Goal: Information Seeking & Learning: Learn about a topic

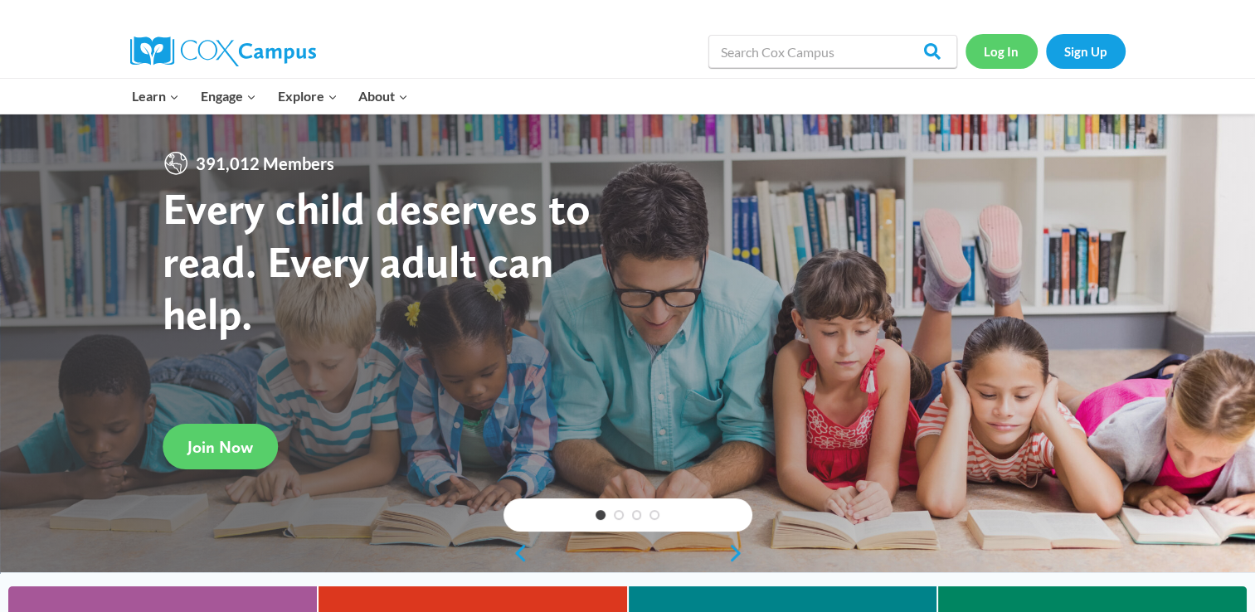
click at [1009, 61] on link "Log In" at bounding box center [1002, 51] width 72 height 34
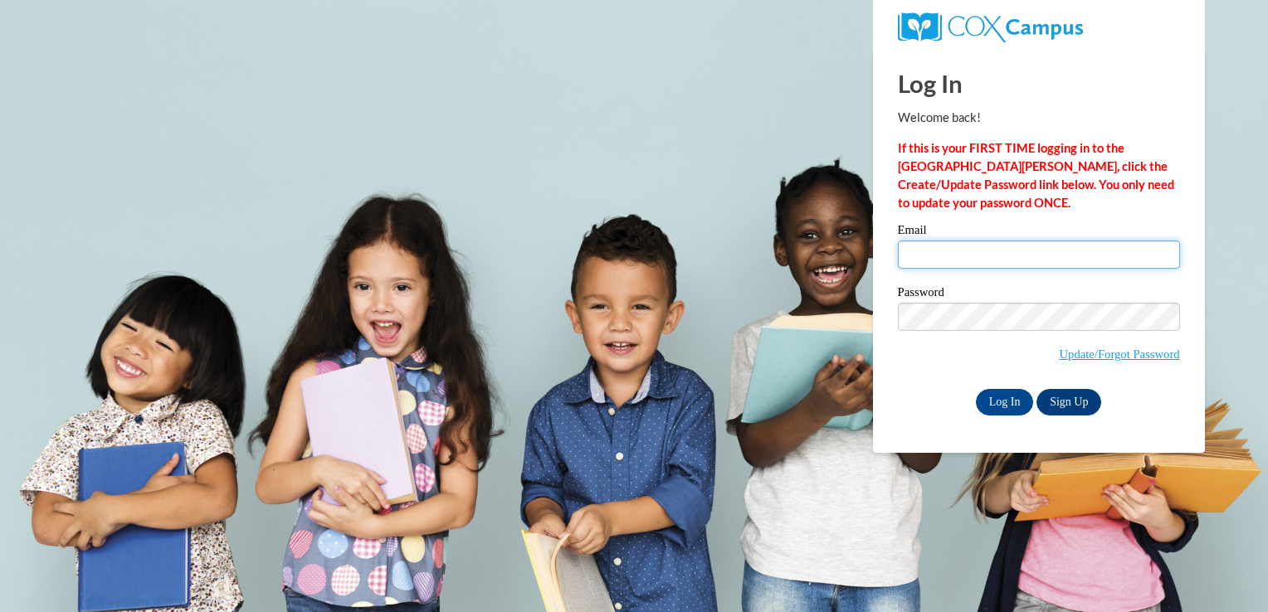
click at [914, 250] on input "Email" at bounding box center [1039, 255] width 282 height 28
type input "Jami.woods@gcsd.us"
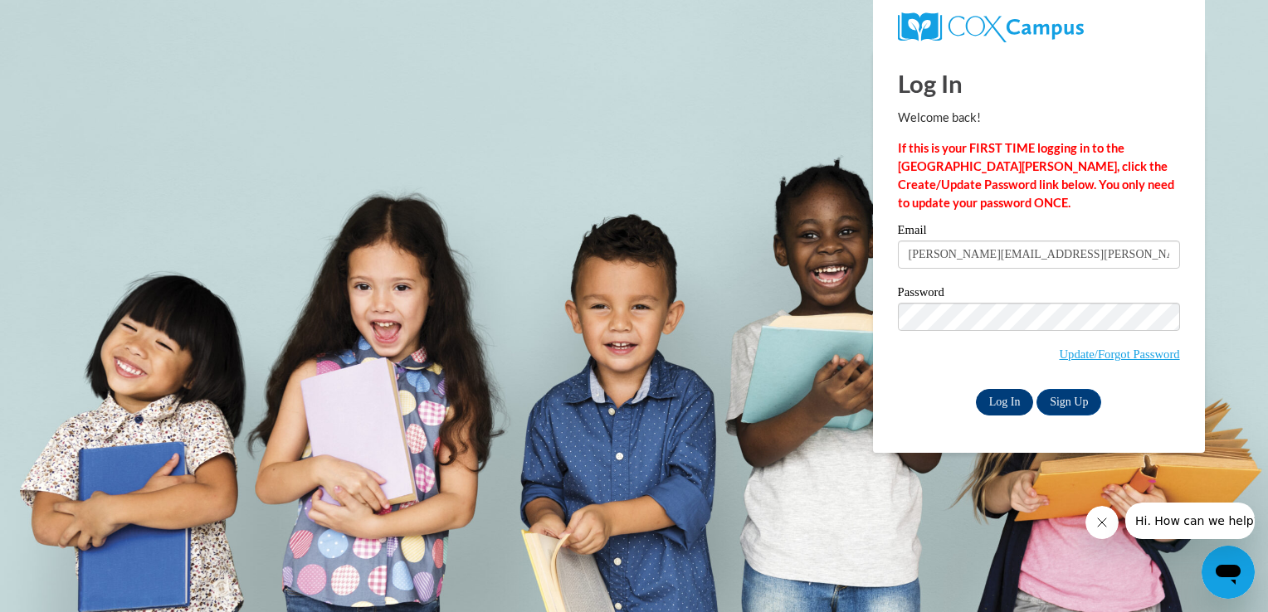
drag, startPoint x: 908, startPoint y: 389, endPoint x: 1006, endPoint y: 402, distance: 98.8
click at [1006, 402] on div "Log In Sign Up" at bounding box center [1039, 402] width 282 height 27
click at [1006, 402] on input "Log In" at bounding box center [1005, 402] width 58 height 27
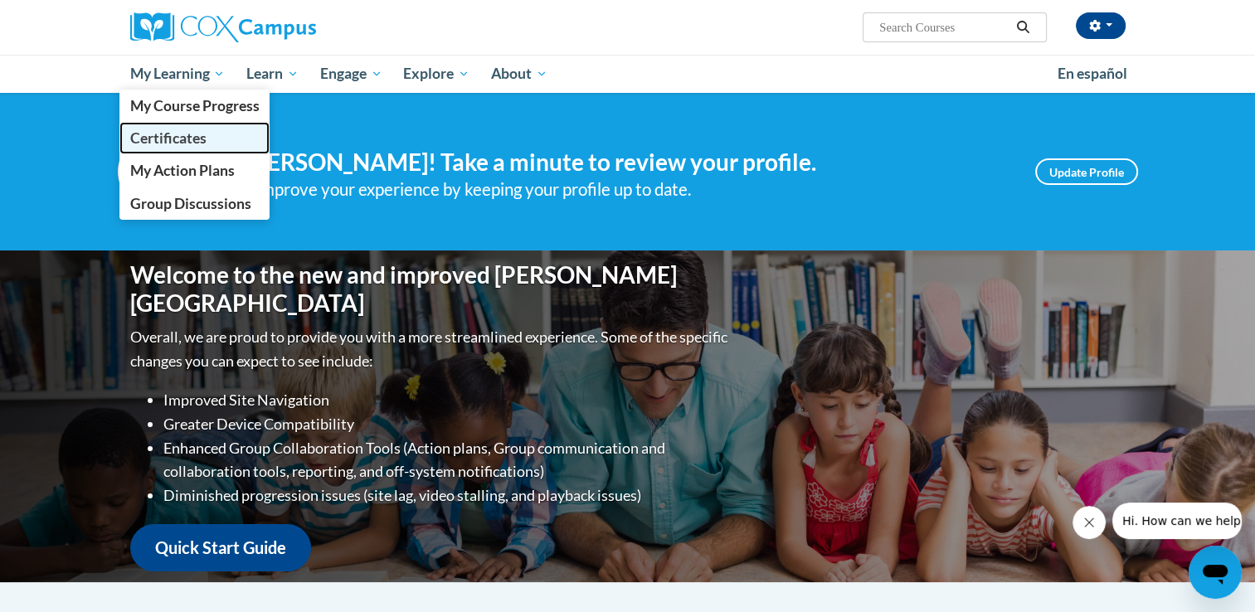
click at [197, 134] on span "Certificates" at bounding box center [167, 137] width 76 height 17
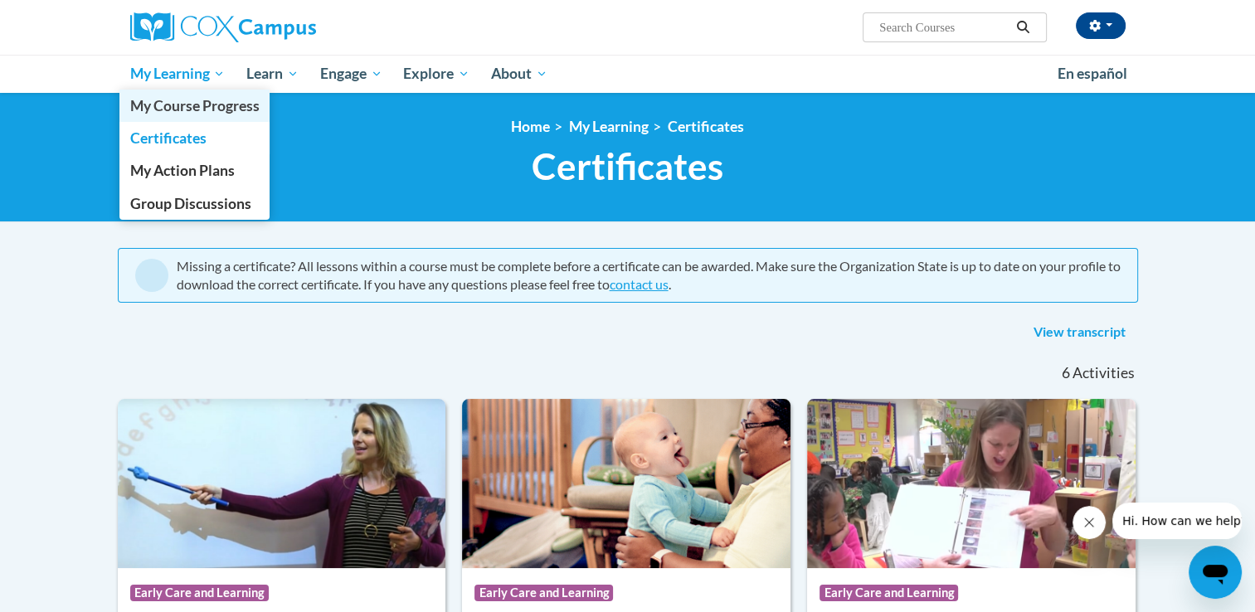
click at [153, 91] on link "My Course Progress" at bounding box center [194, 106] width 151 height 32
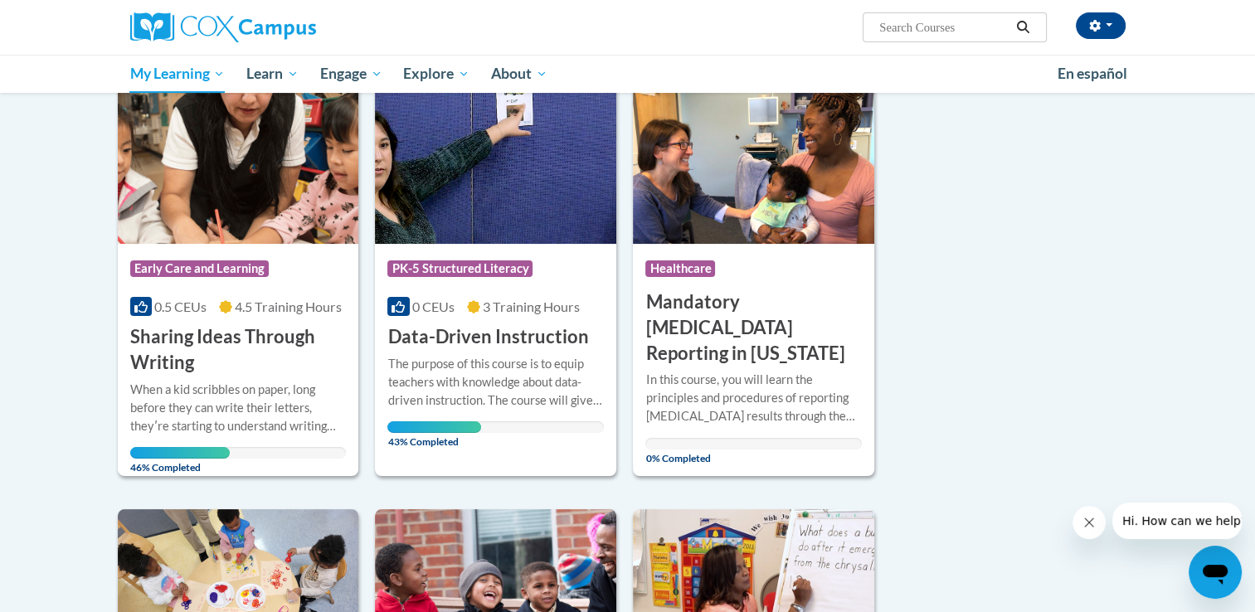
scroll to position [226, 0]
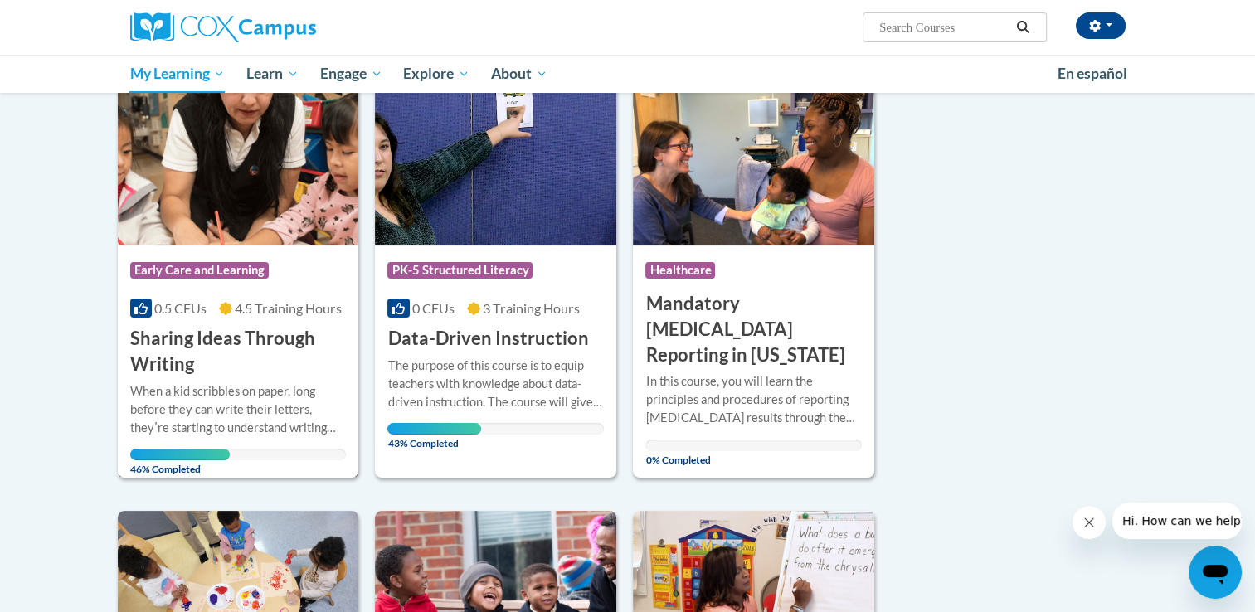
click at [204, 212] on img at bounding box center [238, 160] width 241 height 169
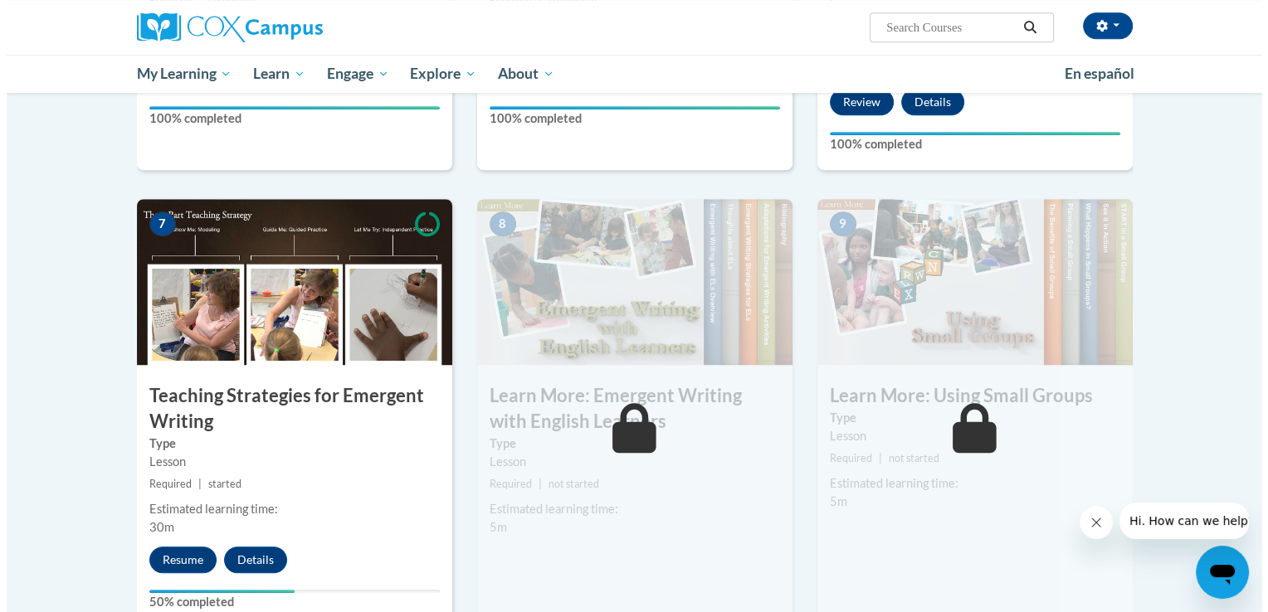
scroll to position [1182, 0]
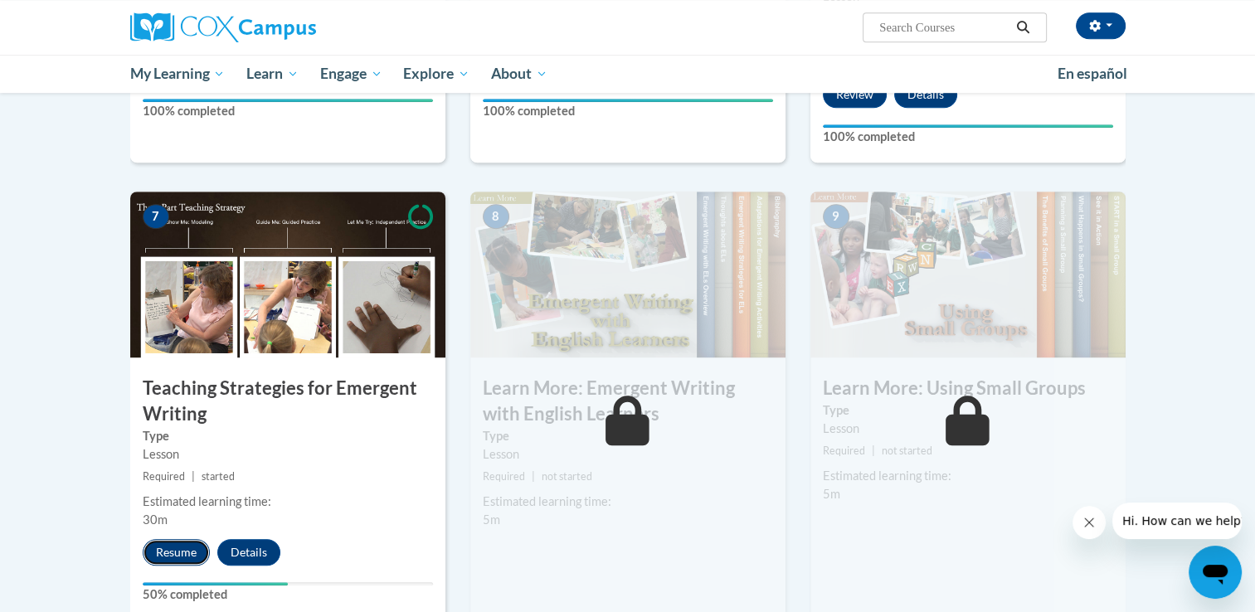
click at [168, 539] on button "Resume" at bounding box center [176, 552] width 67 height 27
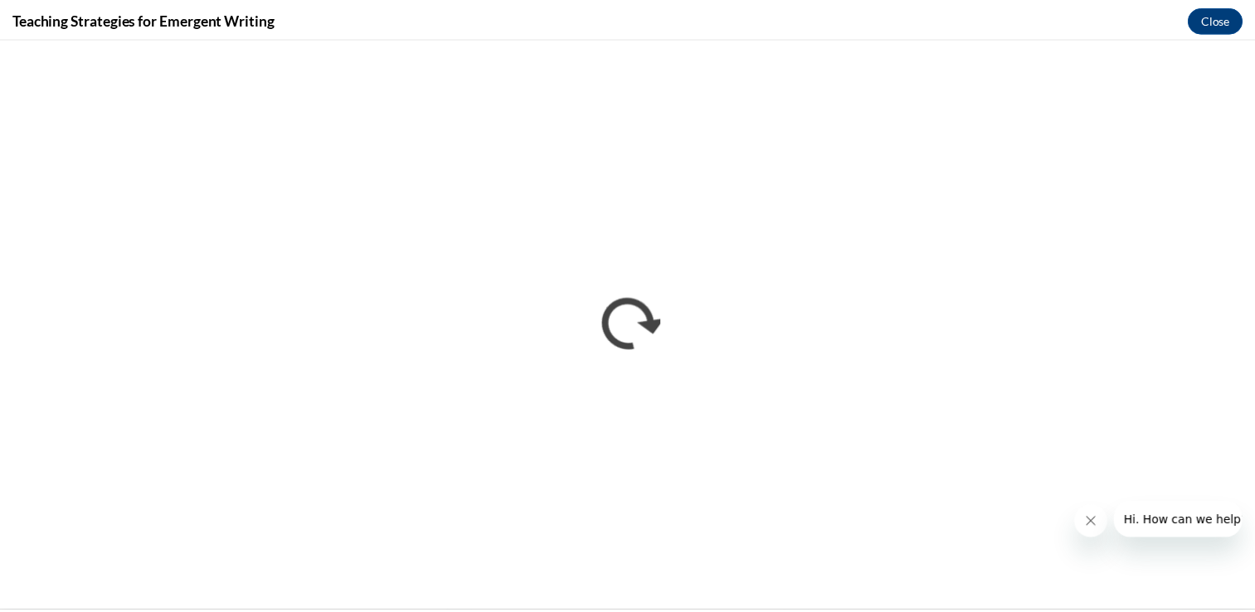
scroll to position [0, 0]
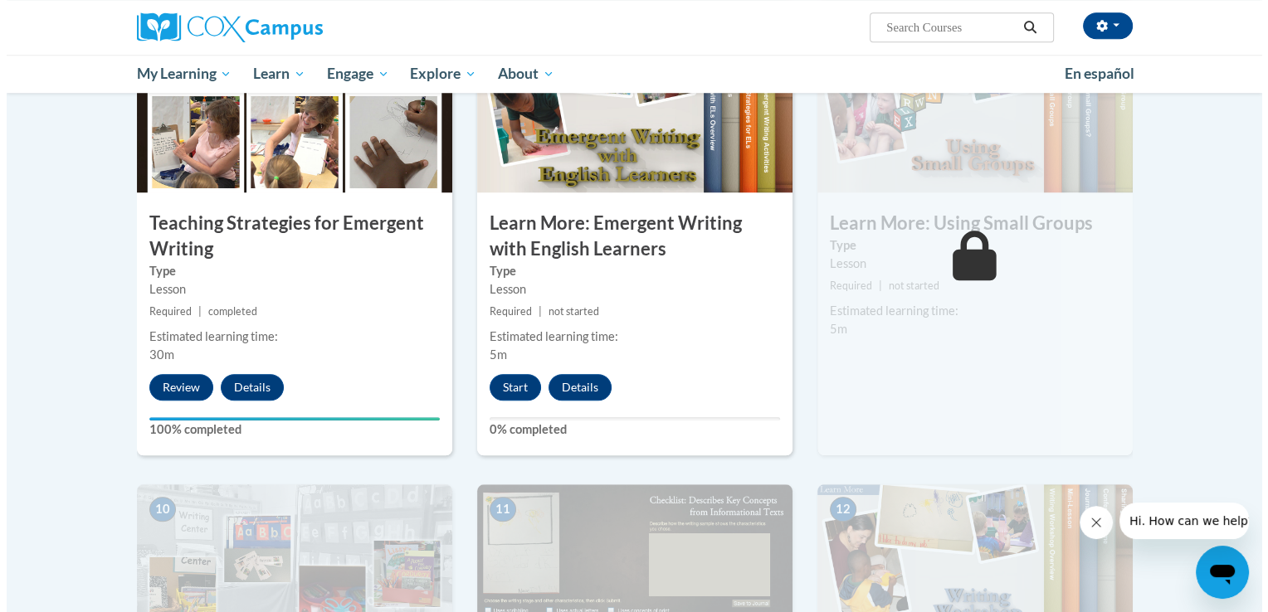
scroll to position [1341, 0]
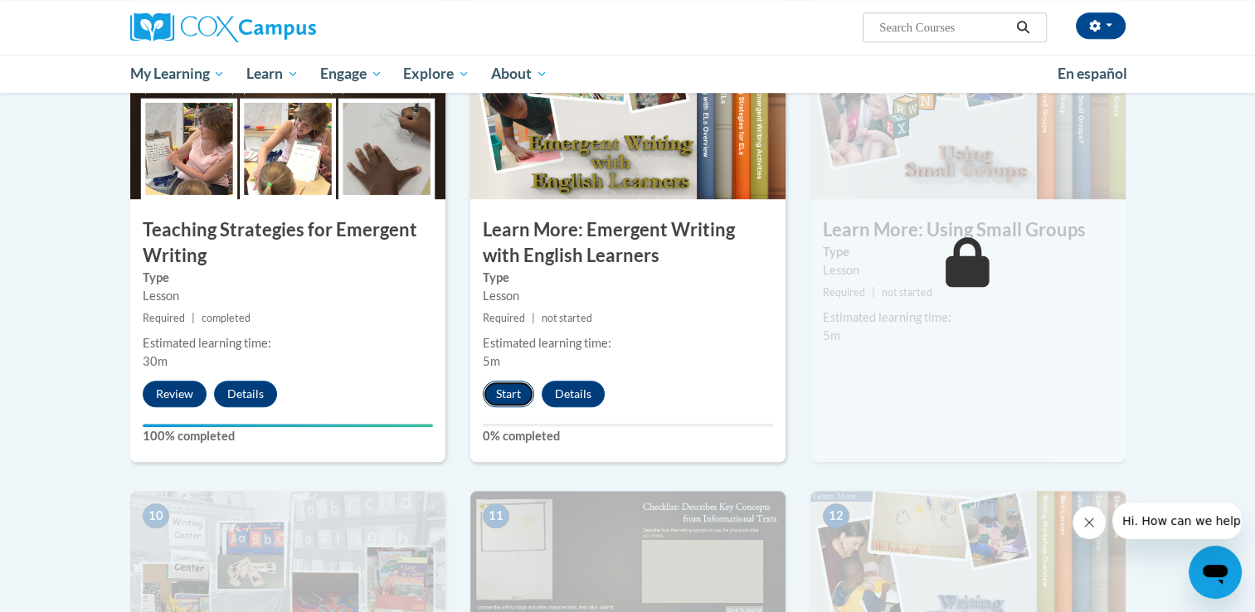
click at [524, 381] on button "Start" at bounding box center [508, 394] width 51 height 27
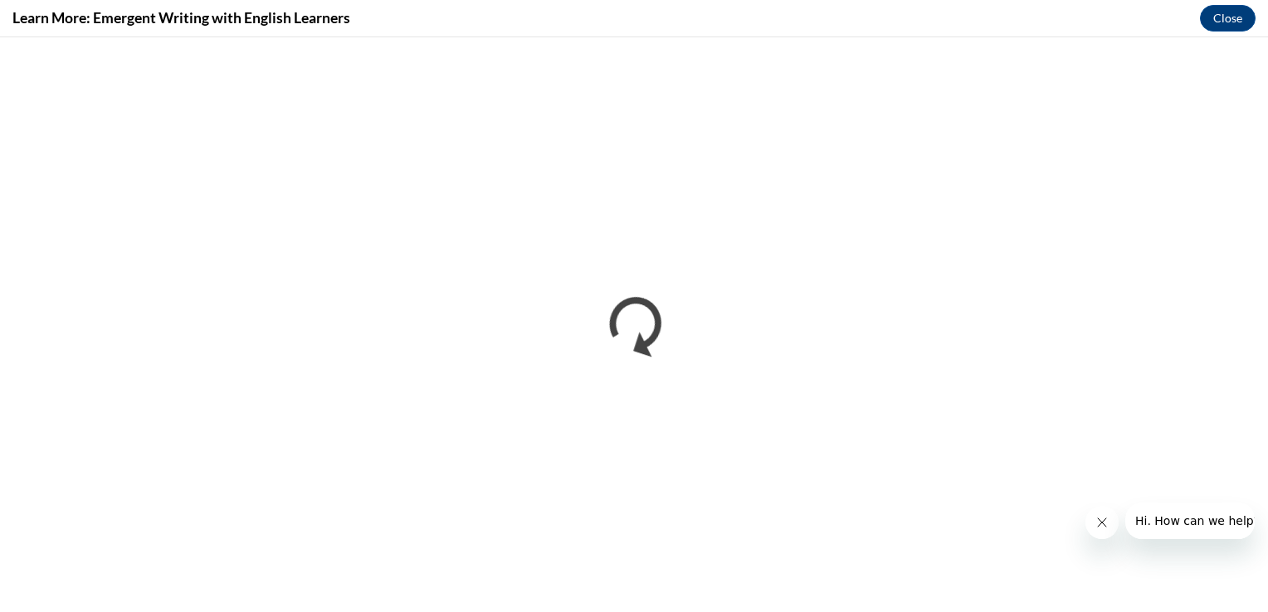
scroll to position [0, 0]
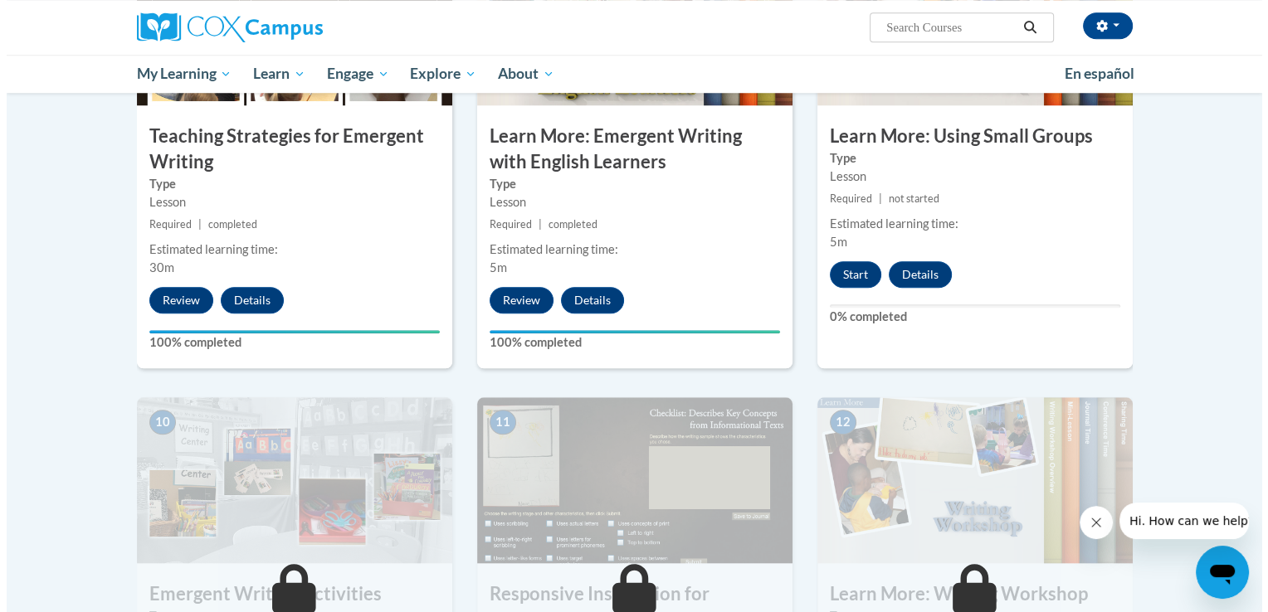
scroll to position [1434, 0]
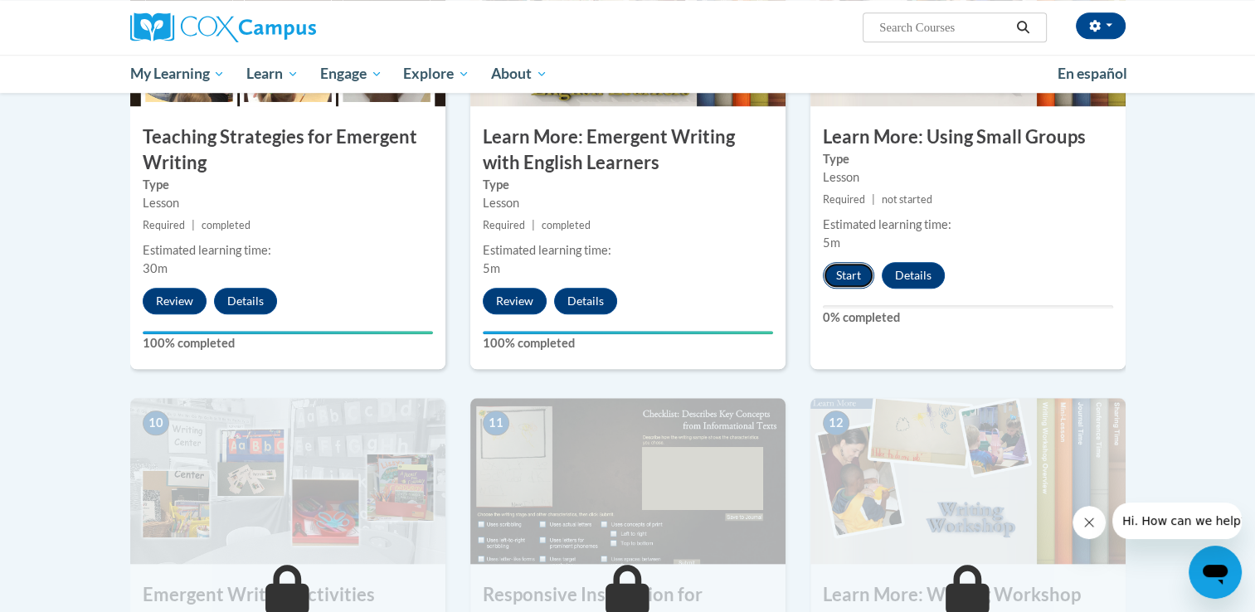
click at [844, 262] on button "Start" at bounding box center [848, 275] width 51 height 27
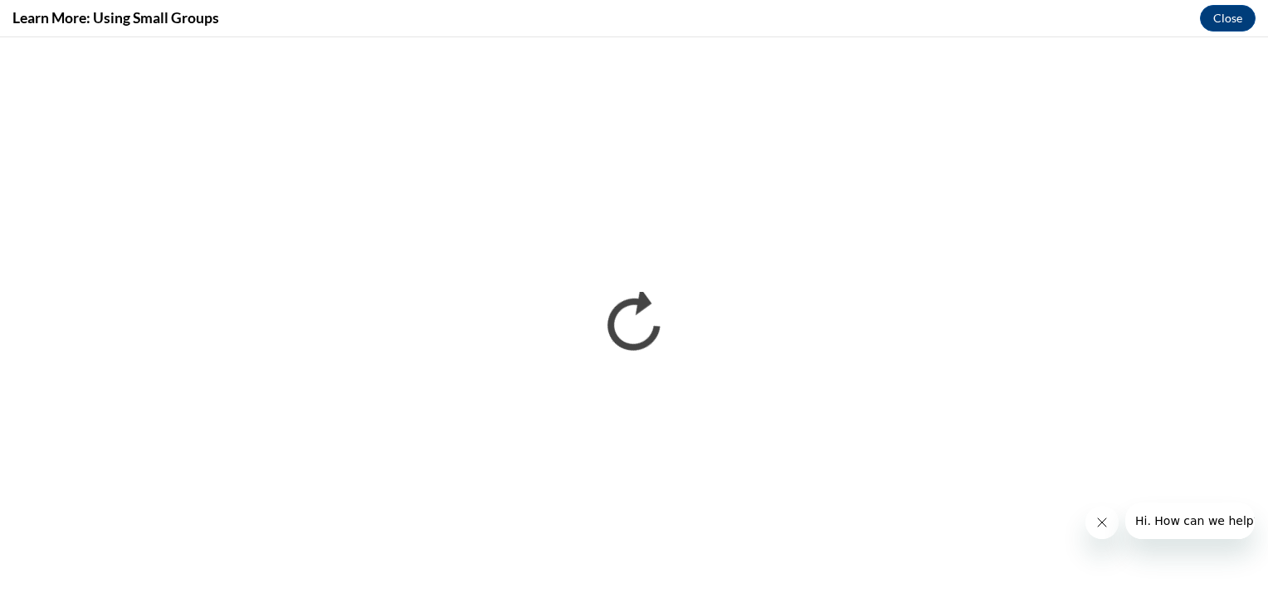
scroll to position [0, 0]
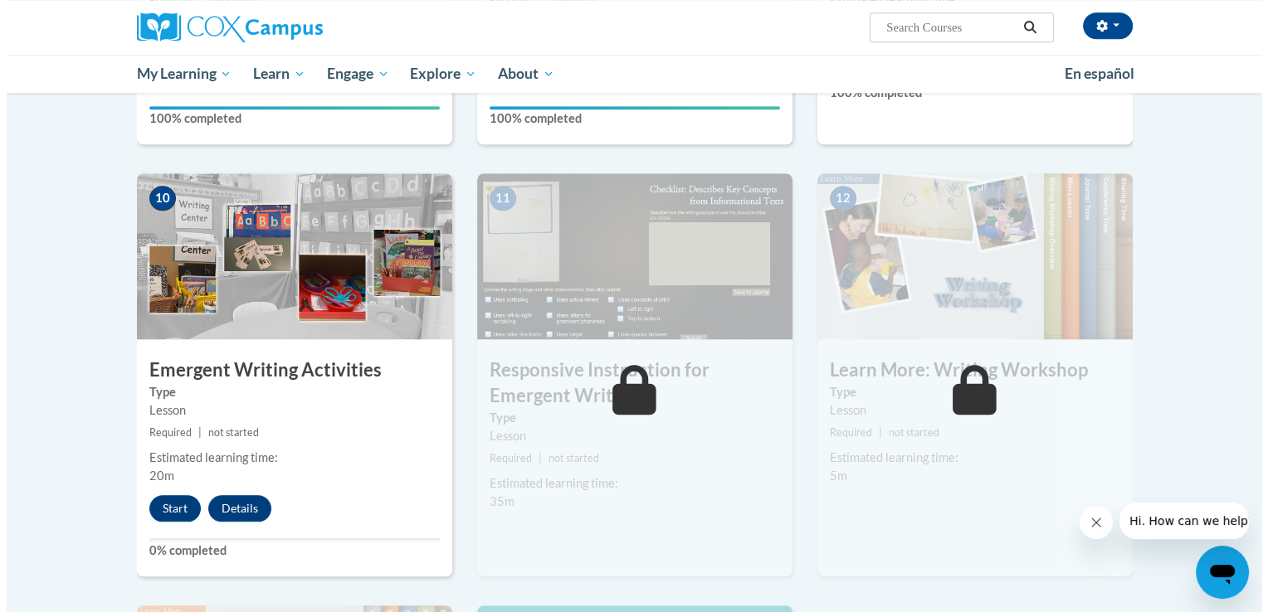
scroll to position [1642, 0]
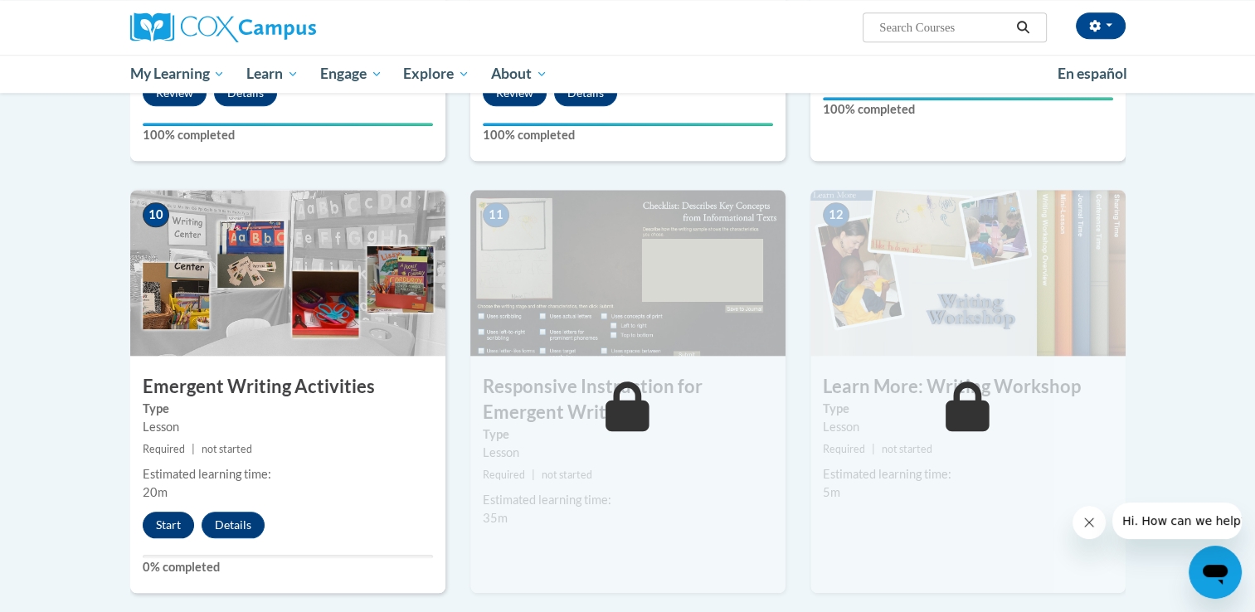
click at [167, 512] on button "Start" at bounding box center [168, 525] width 51 height 27
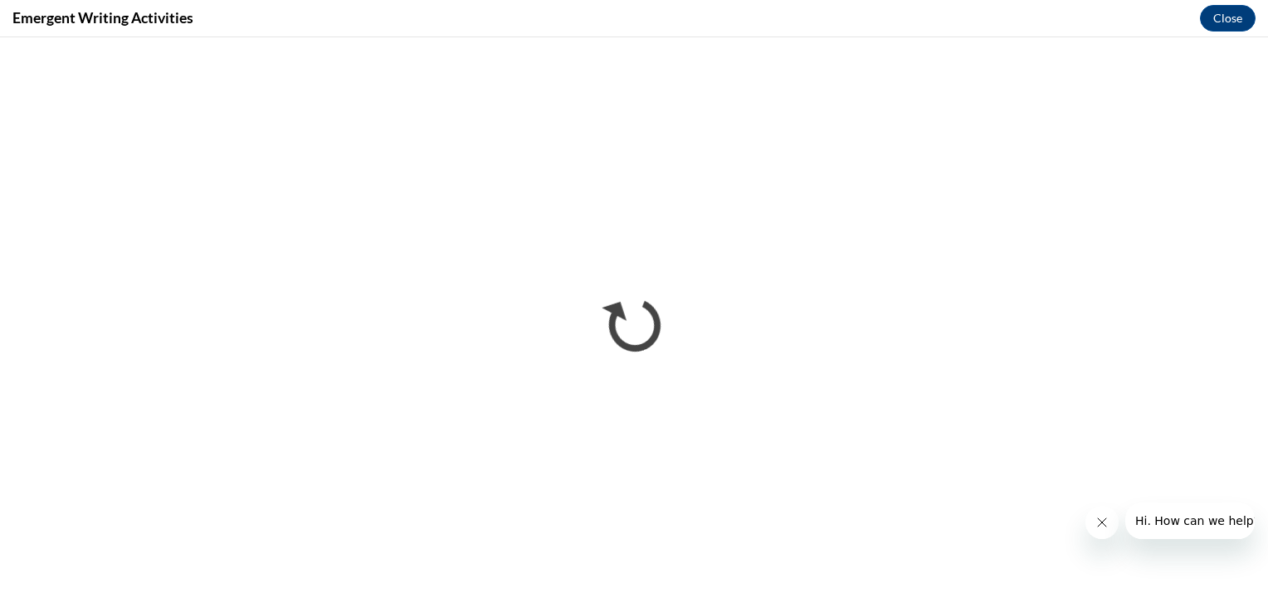
scroll to position [0, 0]
